Goal: Information Seeking & Learning: Learn about a topic

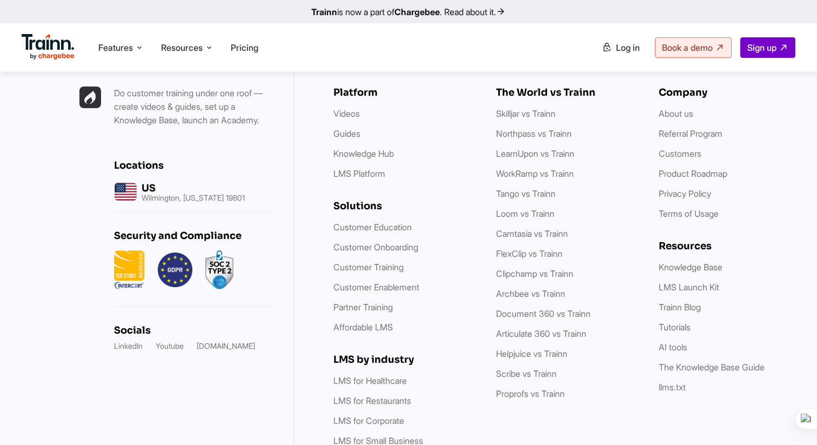
scroll to position [3126, 0]
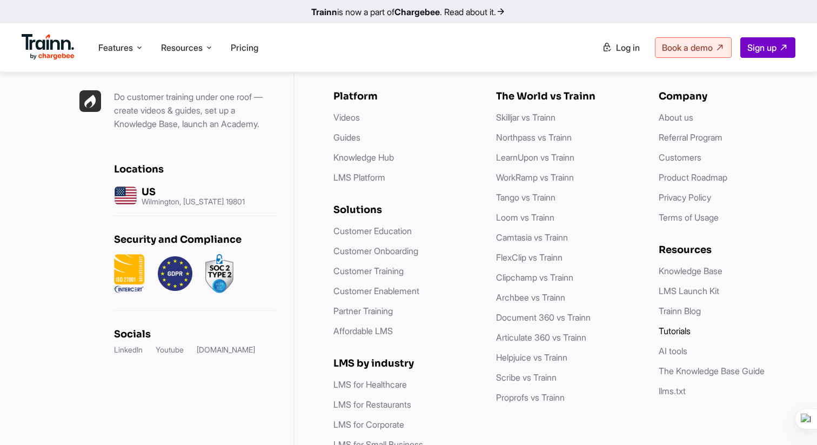
click at [673, 325] on link "Tutorials" at bounding box center [675, 330] width 32 height 11
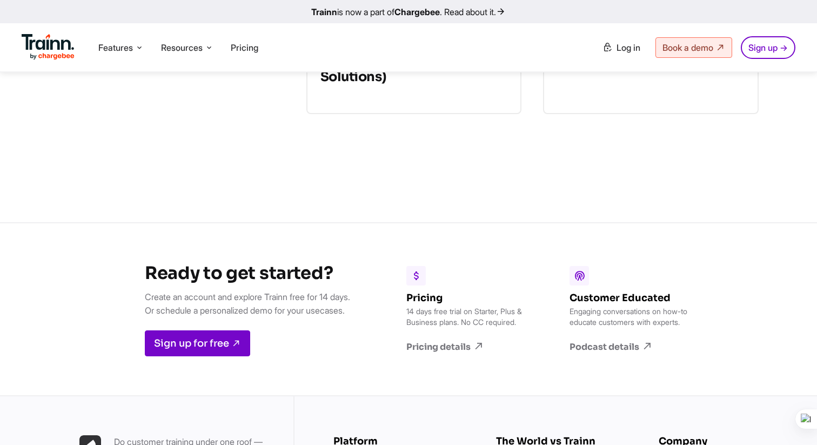
scroll to position [9331, 0]
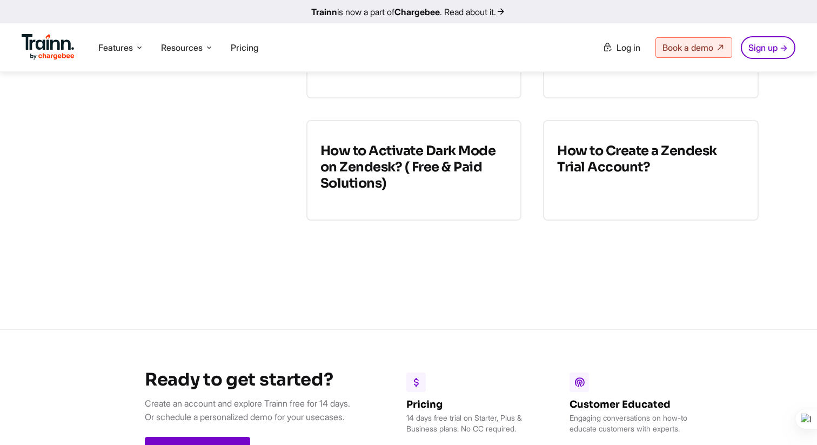
scroll to position [9039, 0]
